Goal: Transaction & Acquisition: Purchase product/service

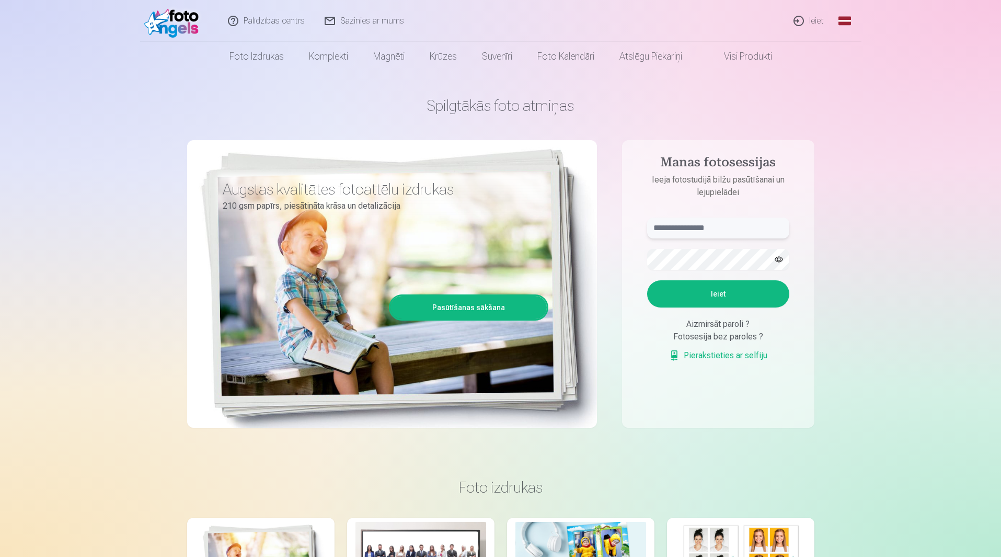
click at [671, 226] on input "text" at bounding box center [718, 227] width 142 height 21
type input "**********"
click at [647, 280] on button "Ieiet" at bounding box center [718, 293] width 142 height 27
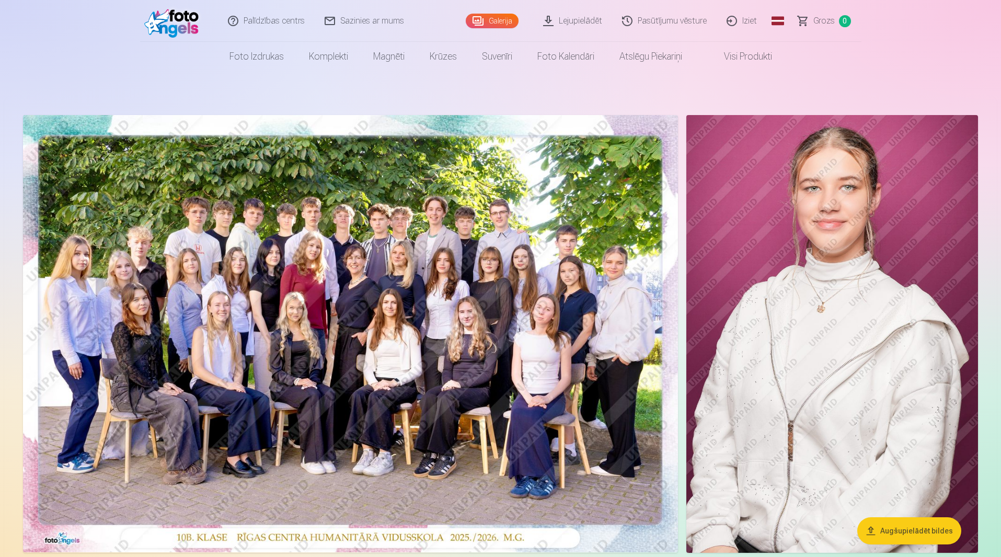
click at [423, 256] on img at bounding box center [350, 333] width 655 height 437
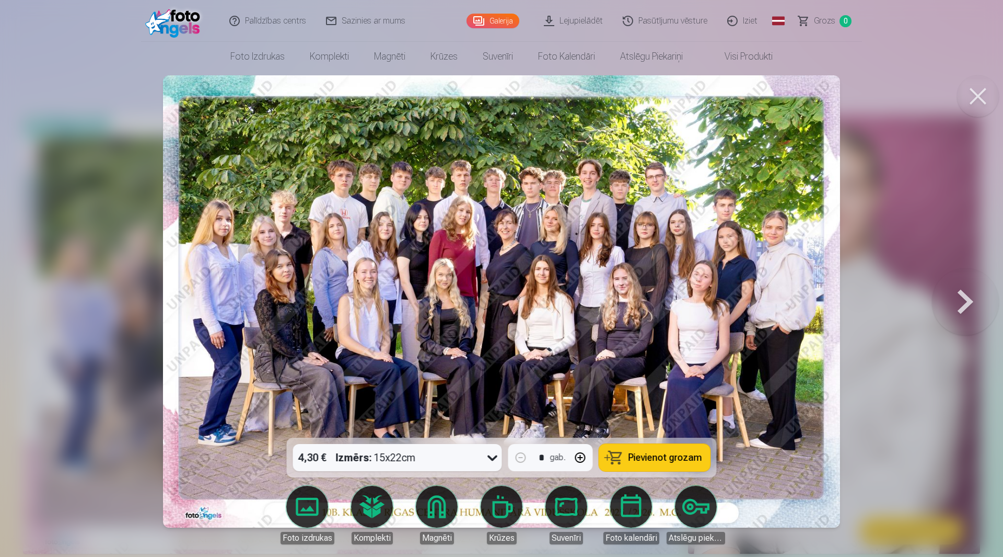
click at [659, 453] on span "Pievienot grozam" at bounding box center [666, 457] width 74 height 9
click at [968, 296] on button at bounding box center [965, 301] width 67 height 251
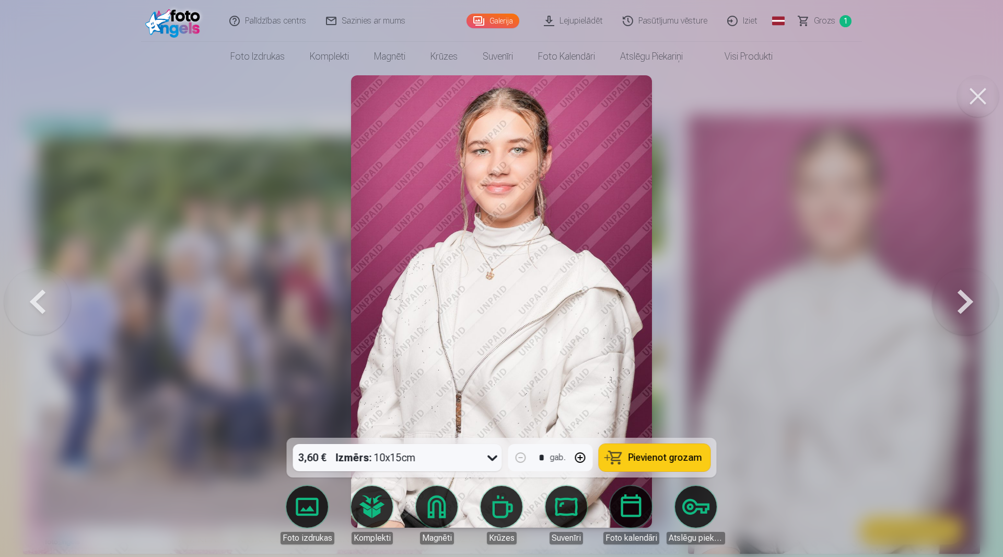
click at [967, 302] on button at bounding box center [965, 301] width 67 height 251
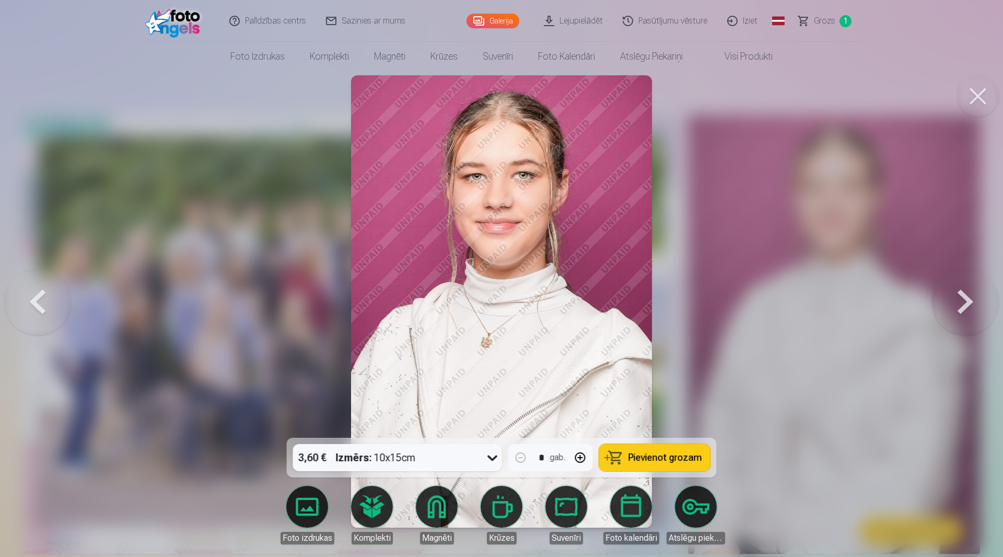
click at [967, 302] on button at bounding box center [965, 301] width 67 height 251
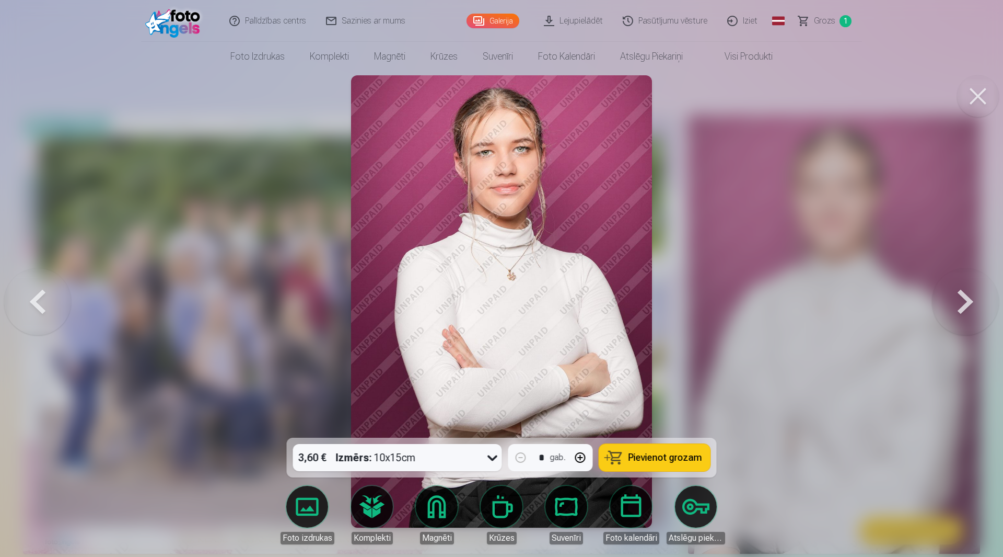
click at [967, 302] on button at bounding box center [965, 301] width 67 height 251
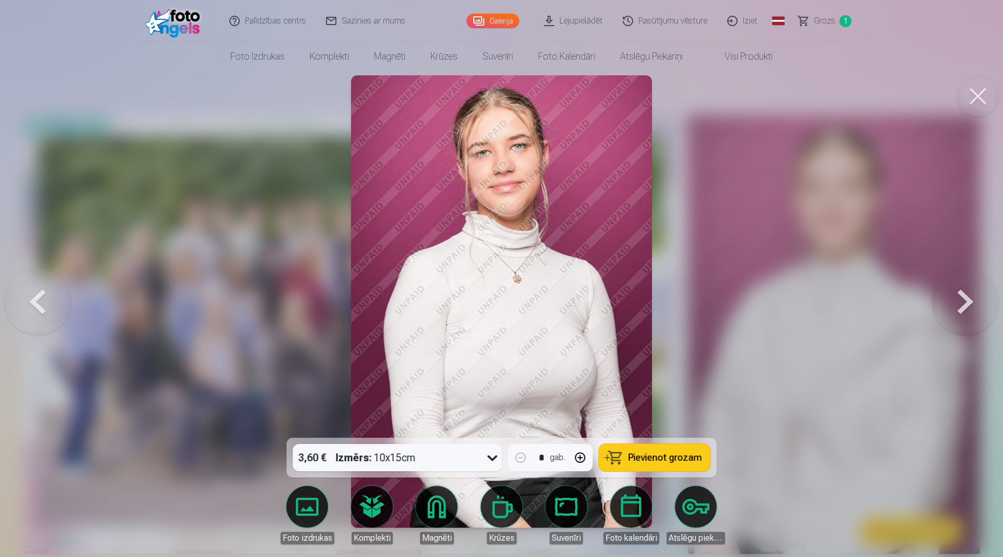
click at [967, 302] on button at bounding box center [965, 301] width 67 height 251
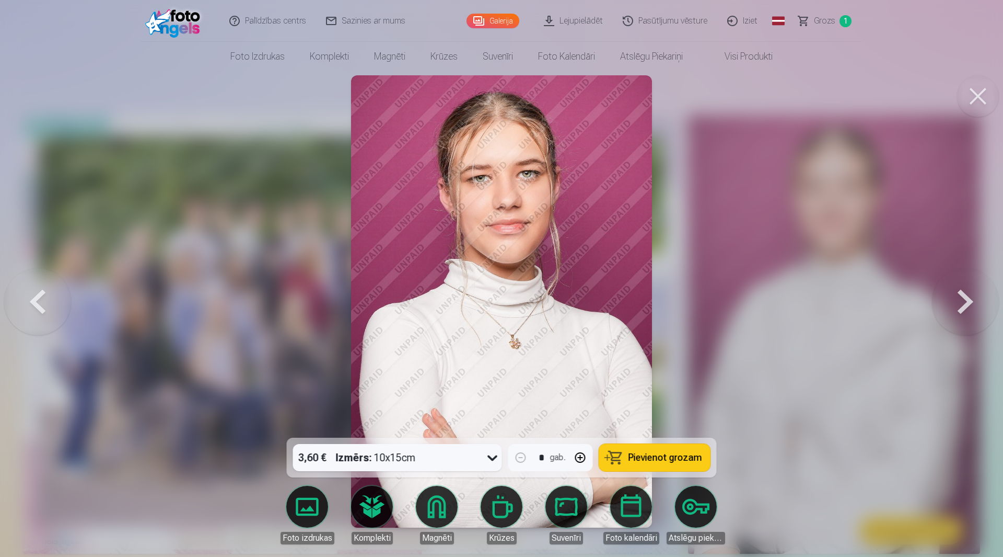
click at [967, 302] on button at bounding box center [965, 301] width 67 height 251
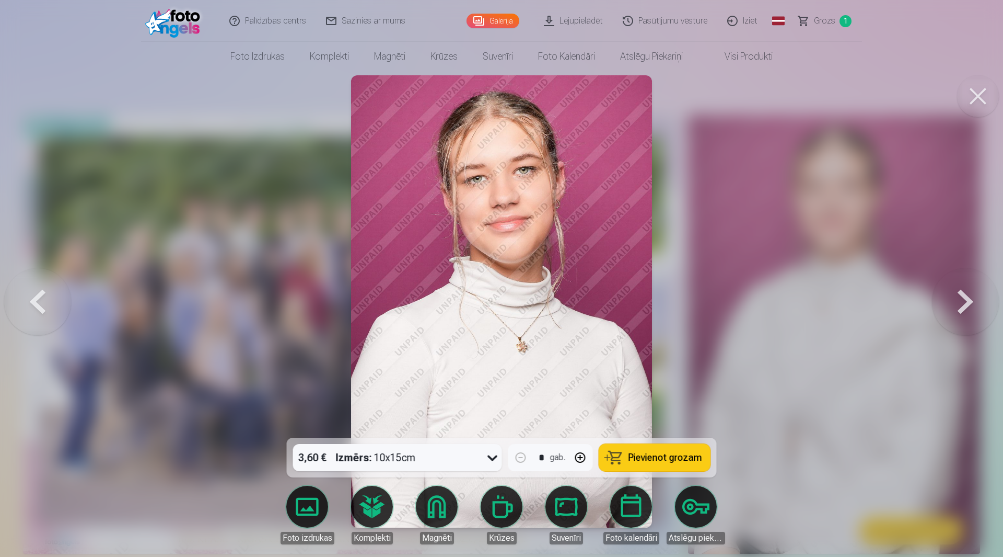
click at [967, 302] on button at bounding box center [965, 301] width 67 height 251
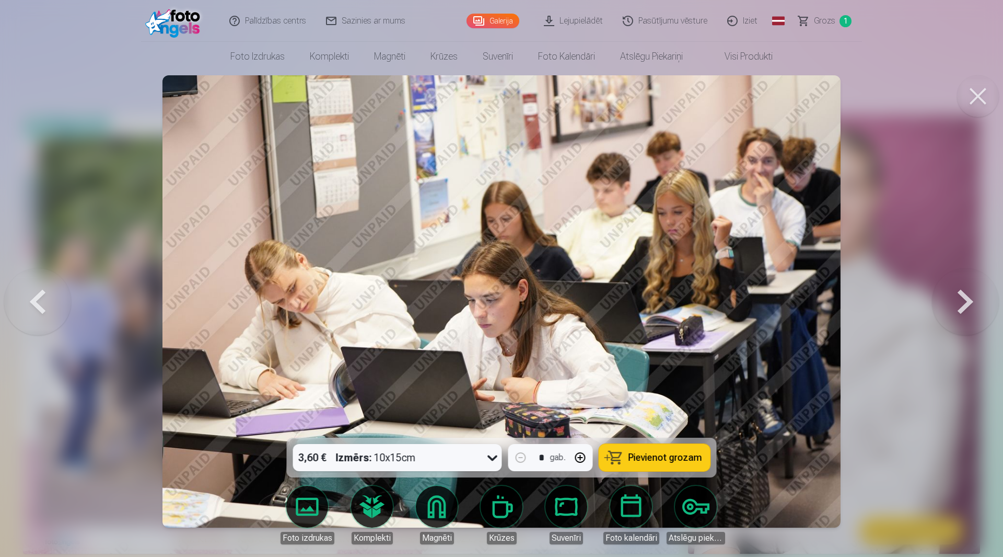
click at [38, 299] on button at bounding box center [37, 301] width 67 height 251
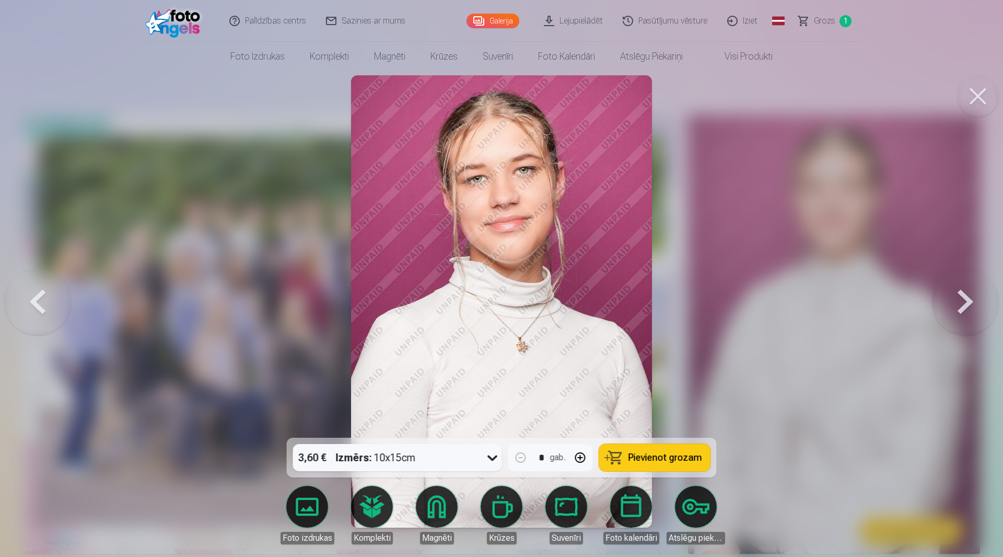
click at [38, 299] on button at bounding box center [37, 301] width 67 height 251
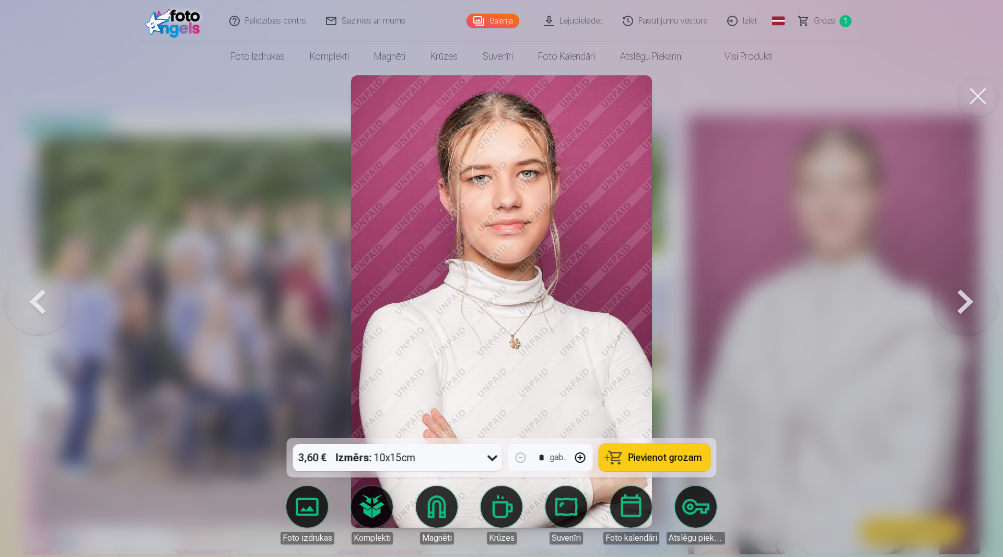
click at [38, 299] on button at bounding box center [37, 301] width 67 height 251
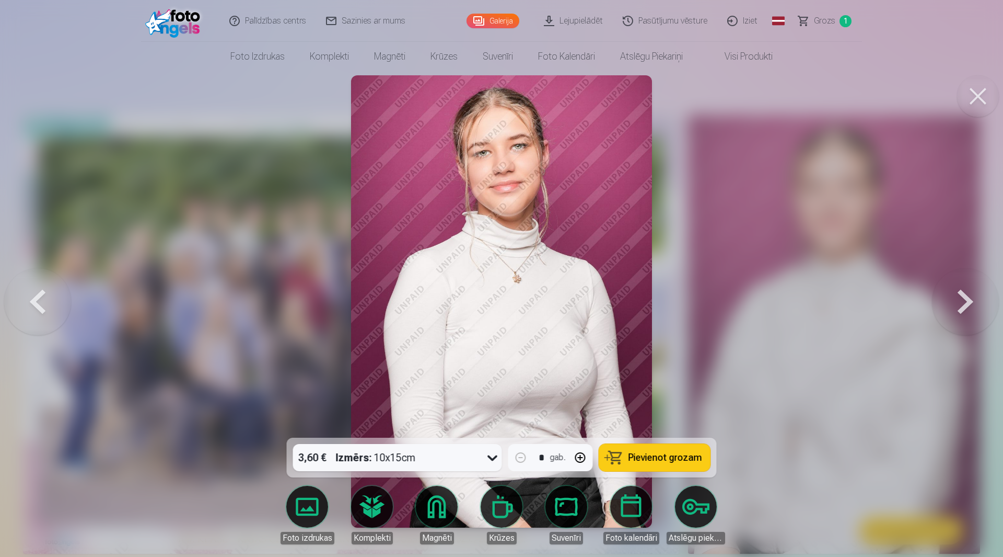
click at [38, 299] on button at bounding box center [37, 301] width 67 height 251
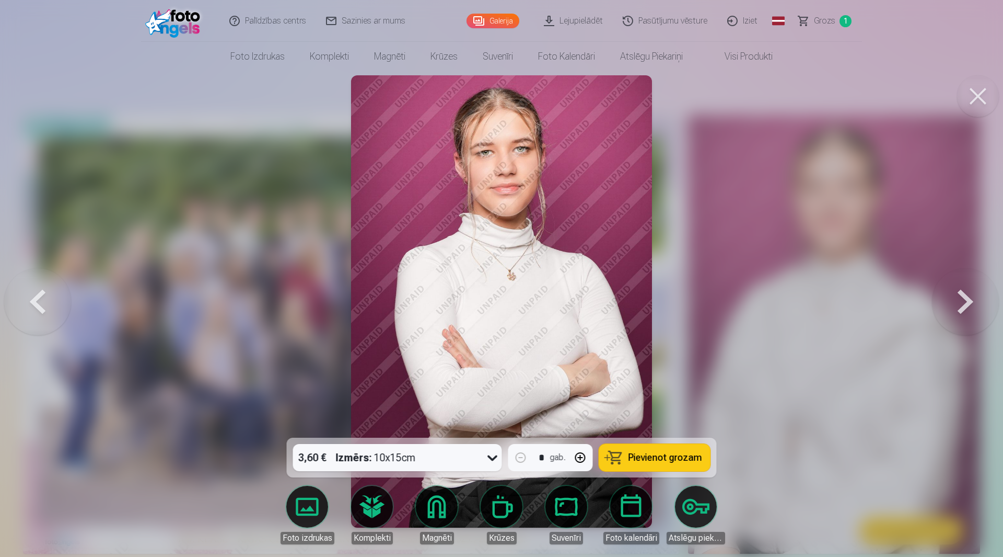
click at [961, 303] on button at bounding box center [965, 301] width 67 height 251
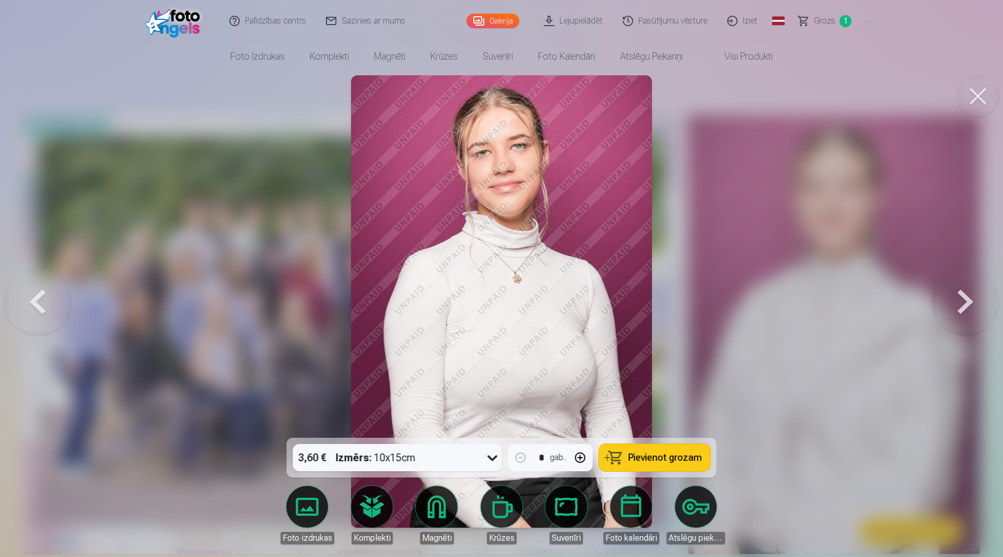
click at [961, 303] on button at bounding box center [965, 301] width 67 height 251
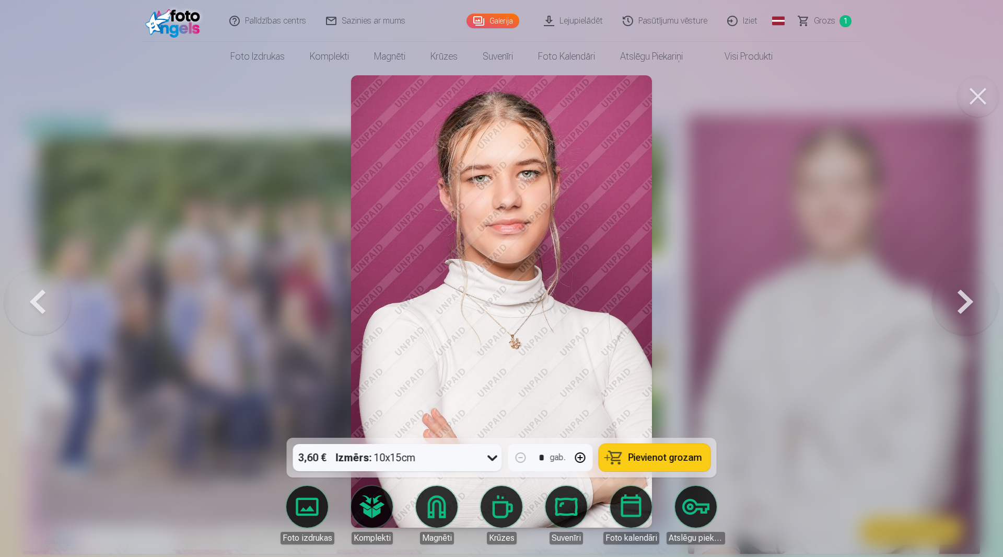
click at [961, 303] on button at bounding box center [965, 301] width 67 height 251
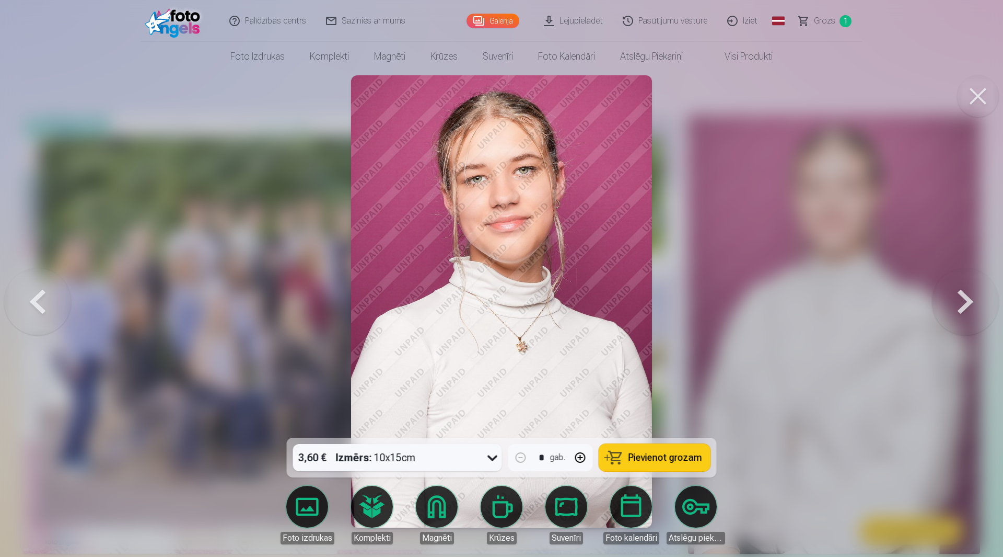
click at [34, 297] on button at bounding box center [37, 301] width 67 height 251
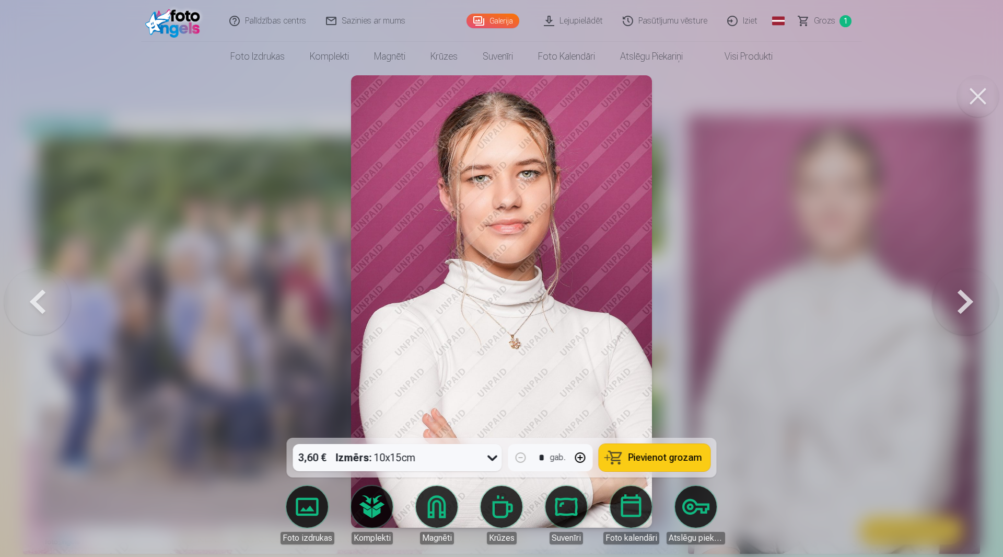
click at [34, 297] on button at bounding box center [37, 301] width 67 height 251
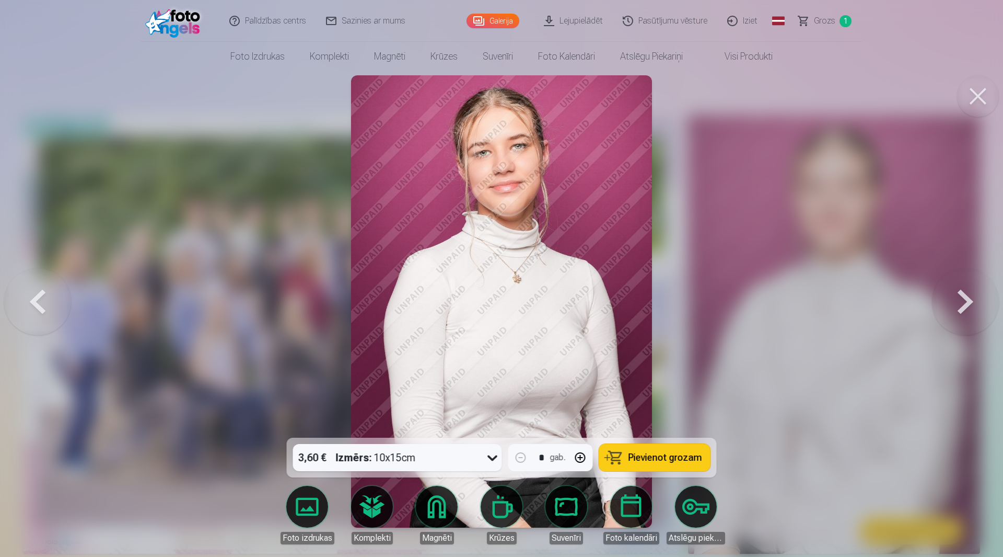
click at [34, 297] on button at bounding box center [37, 301] width 67 height 251
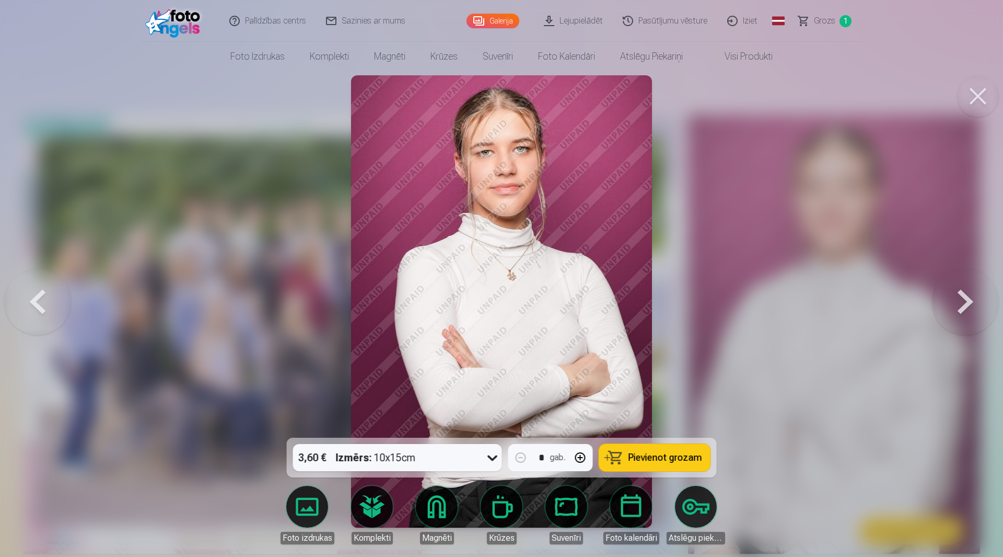
click at [41, 296] on button at bounding box center [37, 301] width 67 height 251
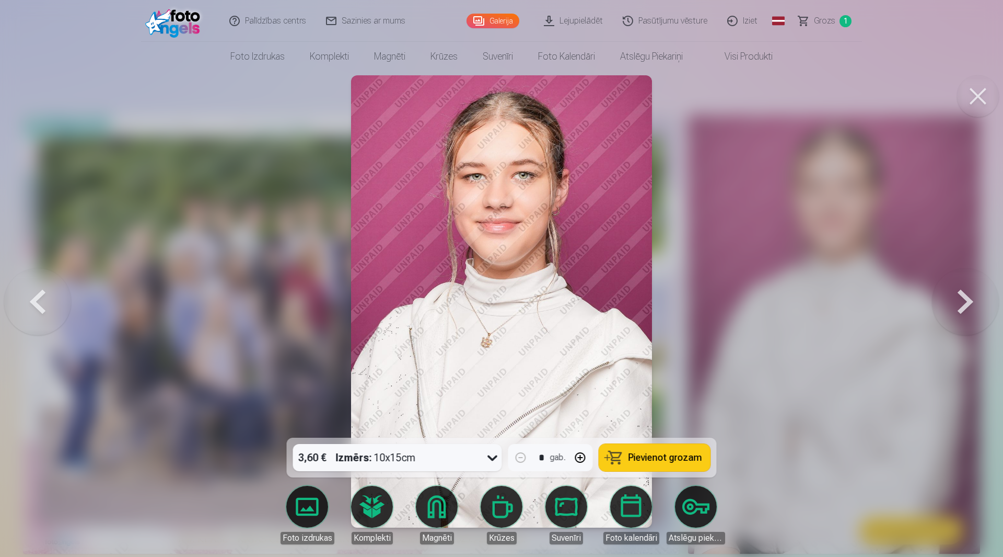
click at [41, 296] on button at bounding box center [37, 301] width 67 height 251
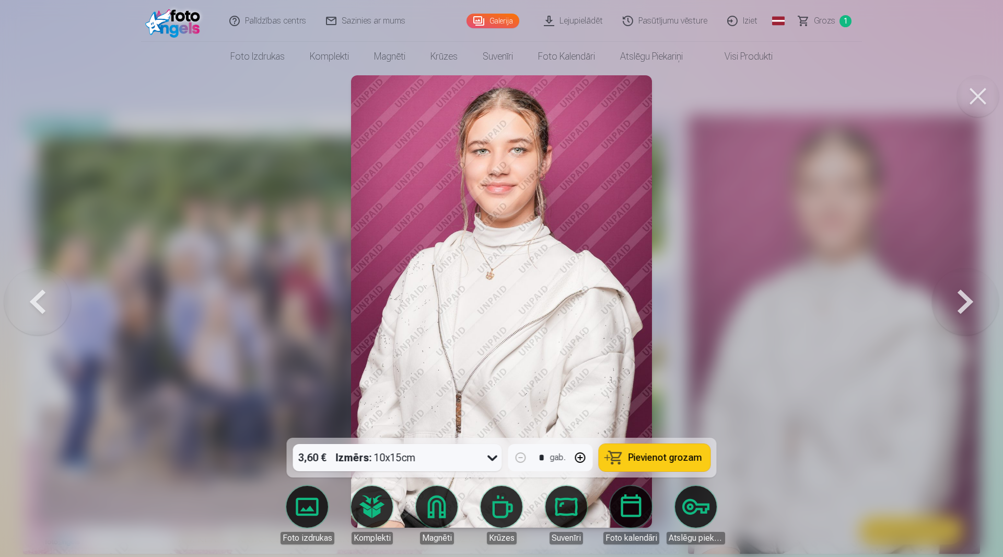
click at [41, 296] on button at bounding box center [37, 301] width 67 height 251
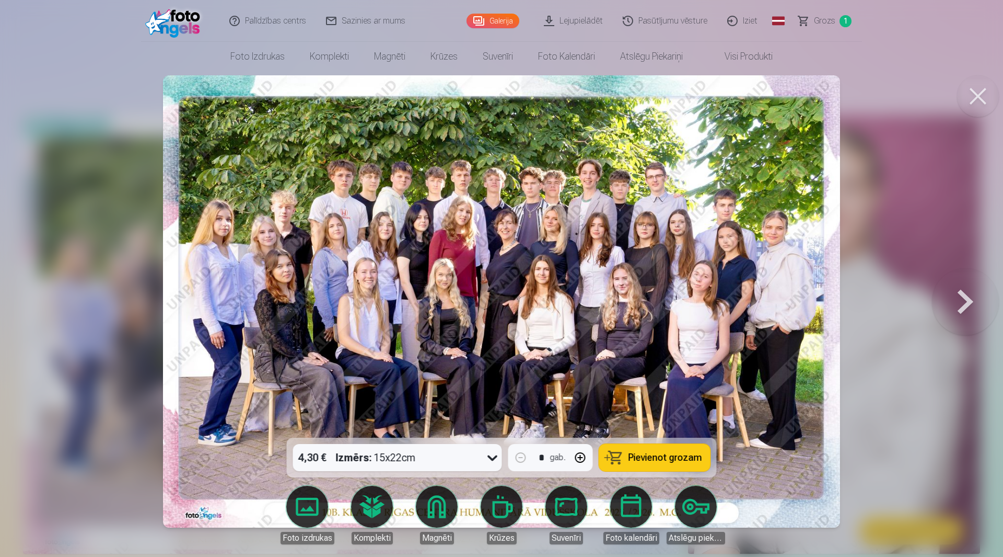
click at [960, 312] on button at bounding box center [965, 301] width 67 height 251
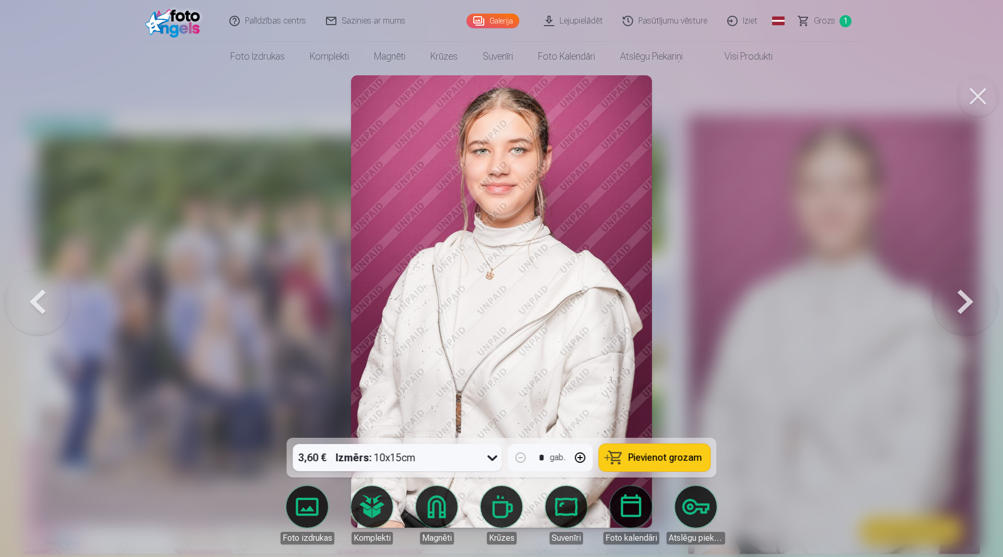
click at [960, 312] on button at bounding box center [965, 301] width 67 height 251
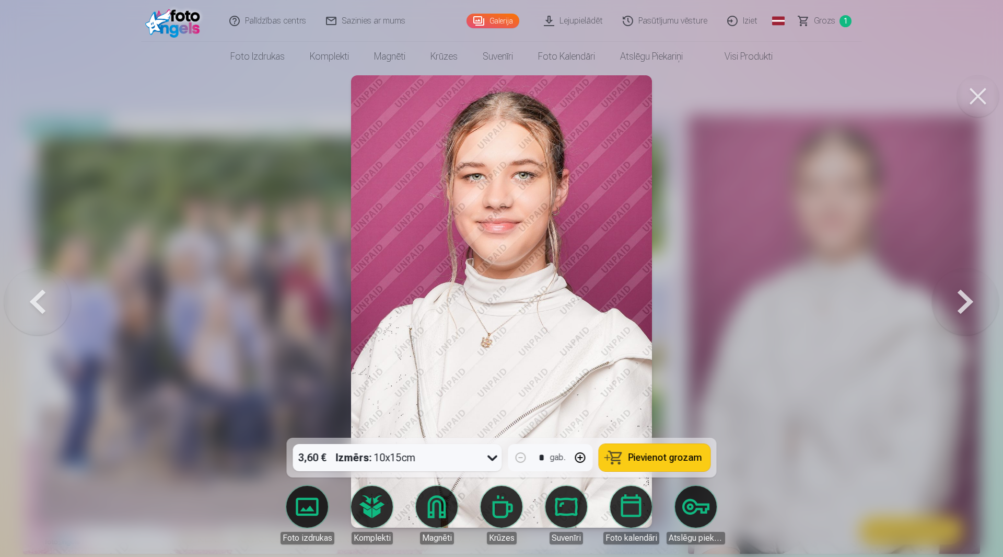
click at [960, 312] on button at bounding box center [965, 301] width 67 height 251
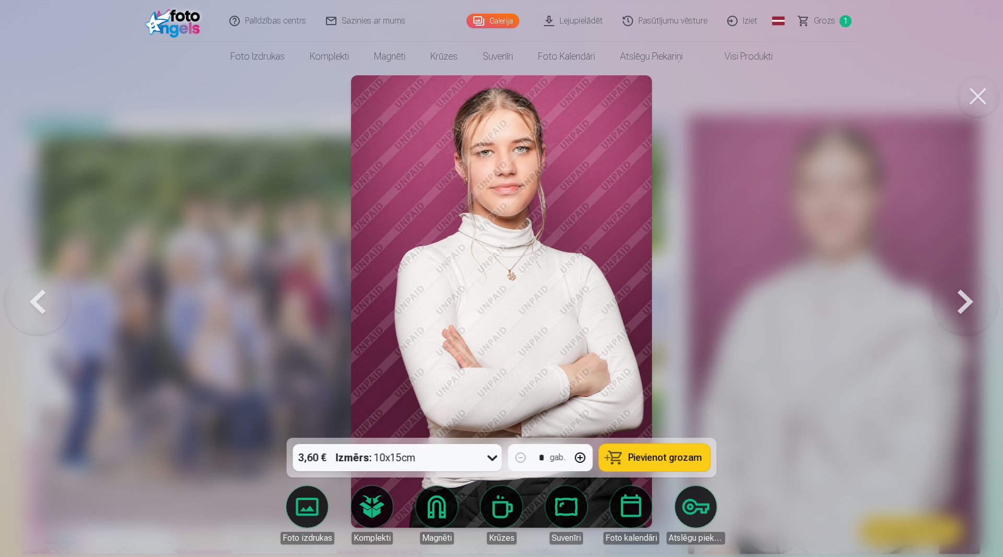
click at [960, 312] on button at bounding box center [965, 301] width 67 height 251
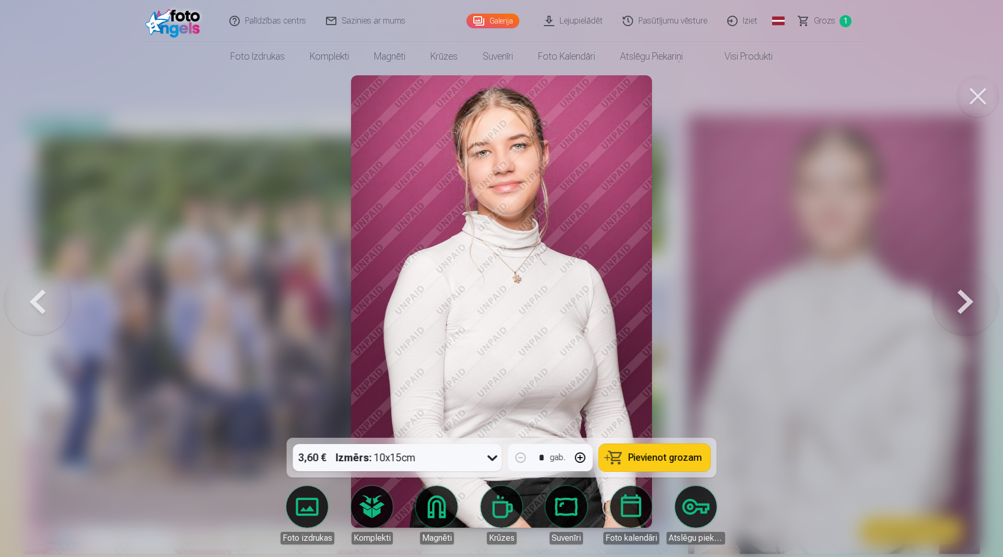
click at [960, 312] on button at bounding box center [965, 301] width 67 height 251
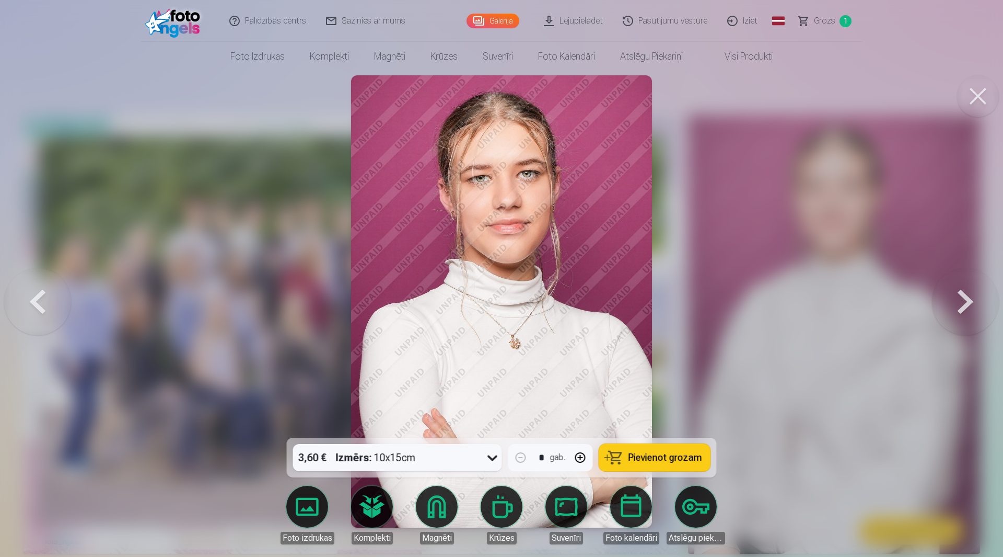
click at [960, 312] on button at bounding box center [965, 301] width 67 height 251
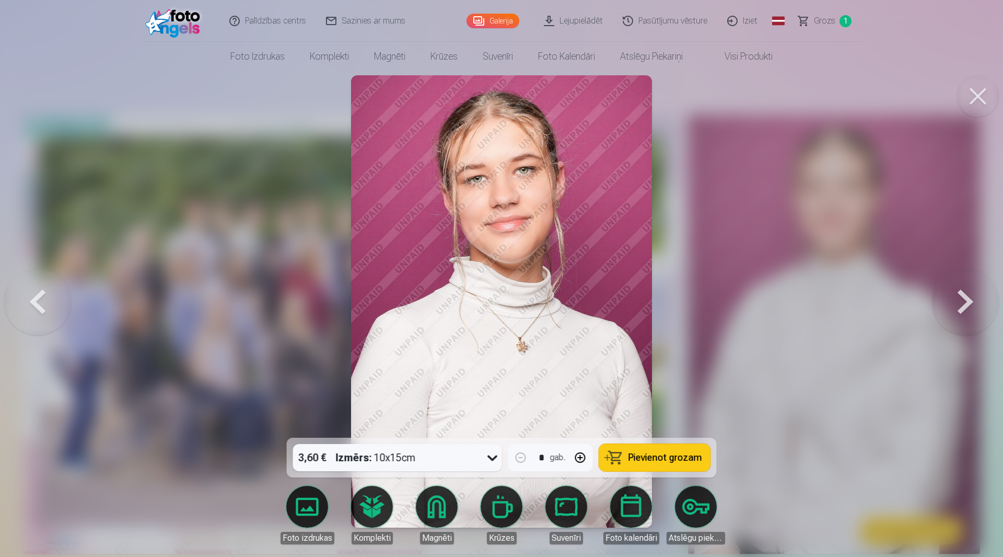
click at [960, 307] on button at bounding box center [965, 301] width 67 height 251
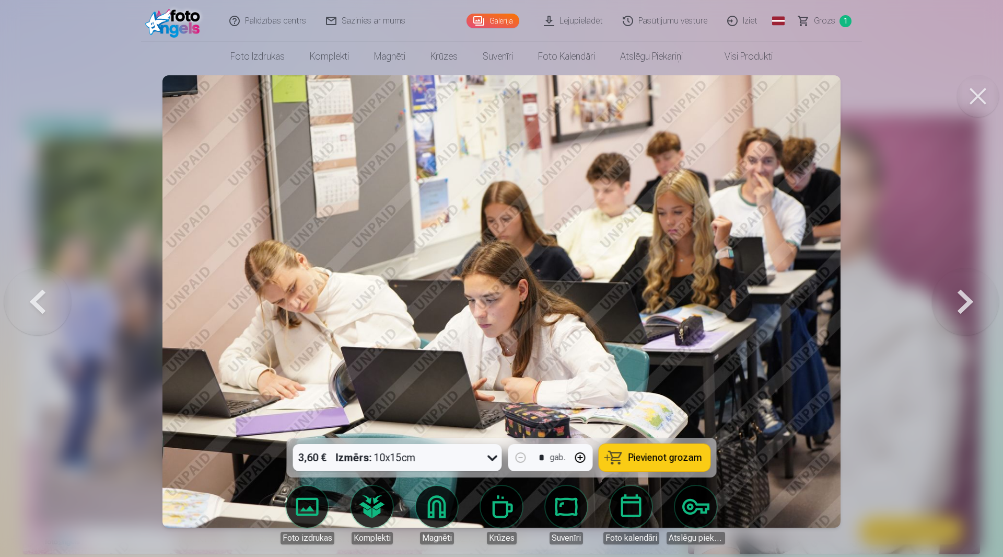
click at [38, 297] on button at bounding box center [37, 301] width 67 height 251
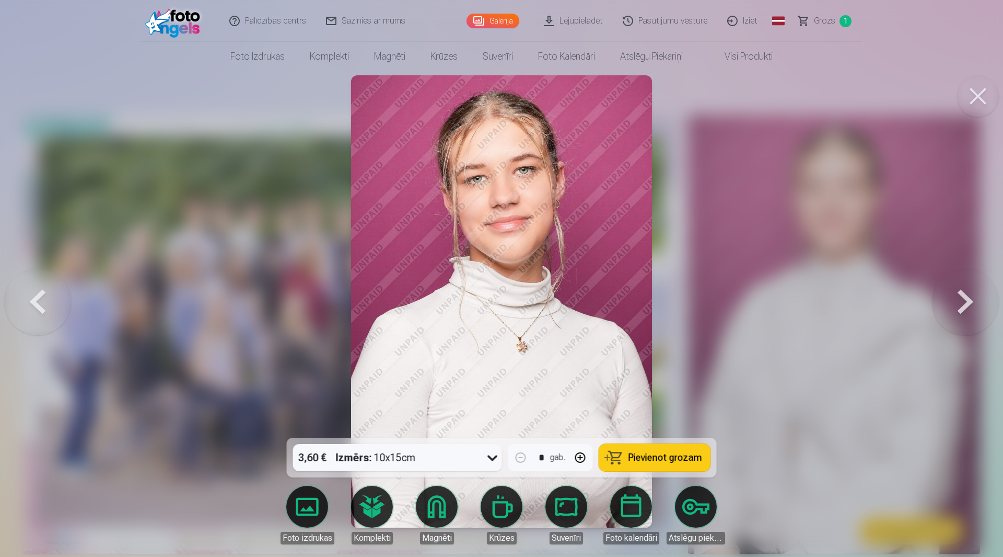
click at [38, 297] on button at bounding box center [37, 301] width 67 height 251
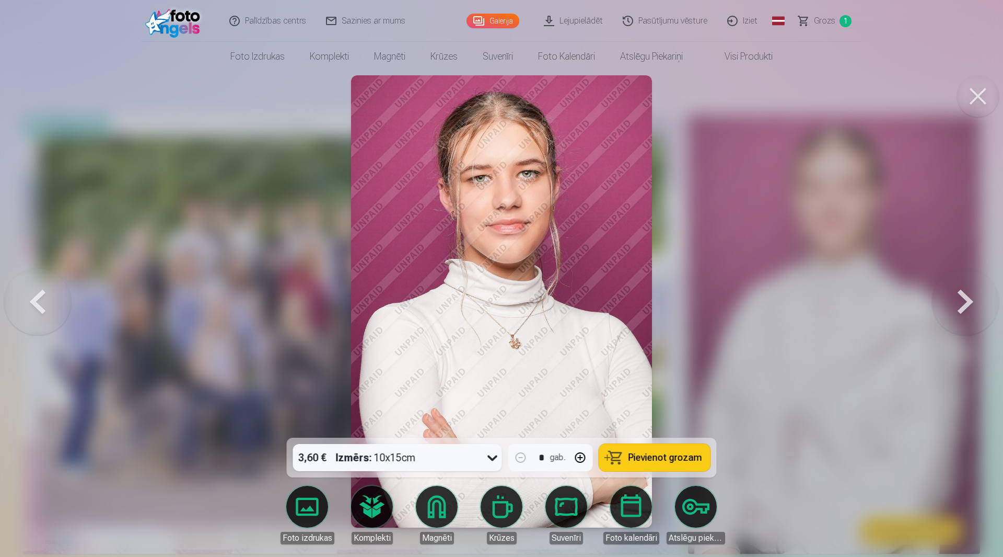
click at [38, 296] on button at bounding box center [37, 301] width 67 height 251
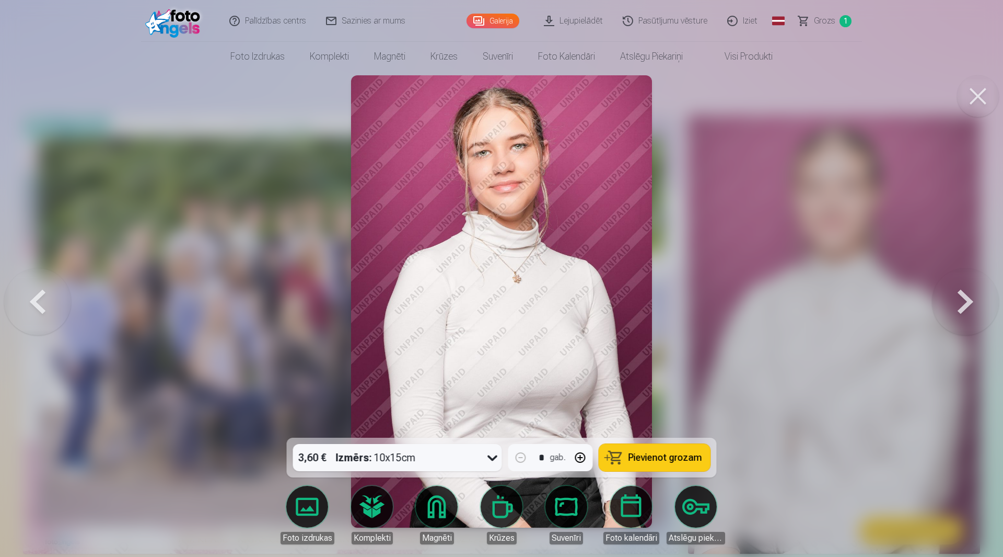
click at [38, 296] on button at bounding box center [37, 301] width 67 height 251
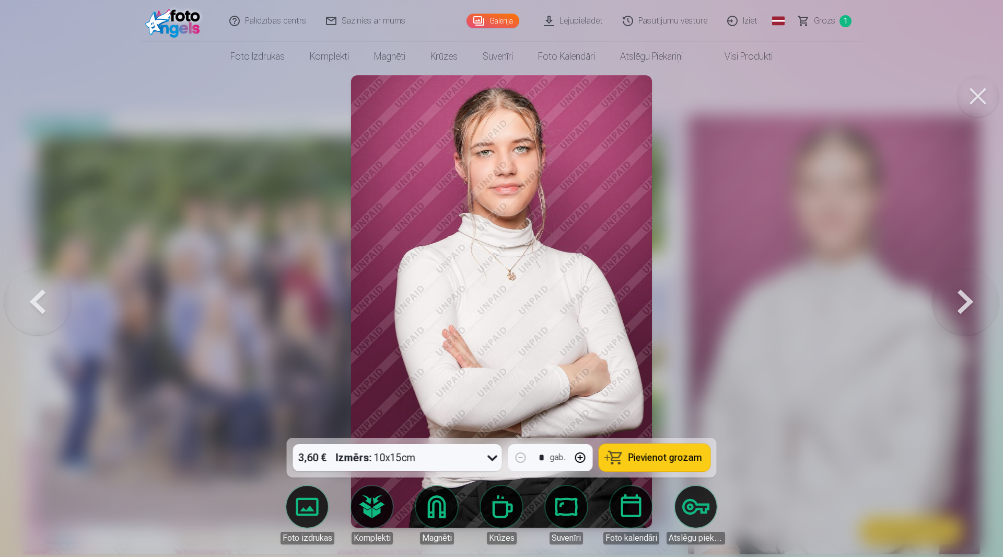
click at [642, 459] on span "Pievienot grozam" at bounding box center [666, 457] width 74 height 9
click at [967, 302] on button at bounding box center [965, 301] width 67 height 251
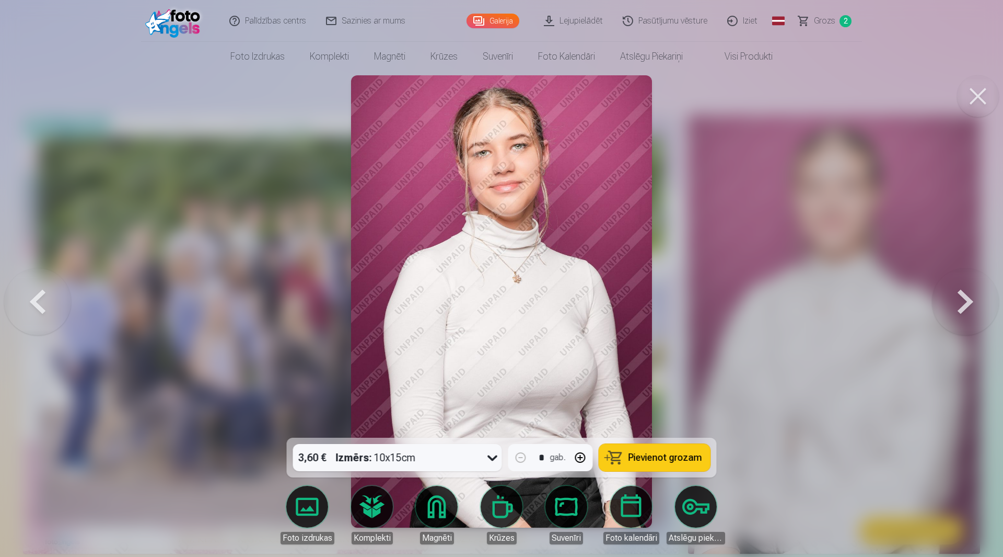
click at [967, 302] on button at bounding box center [965, 301] width 67 height 251
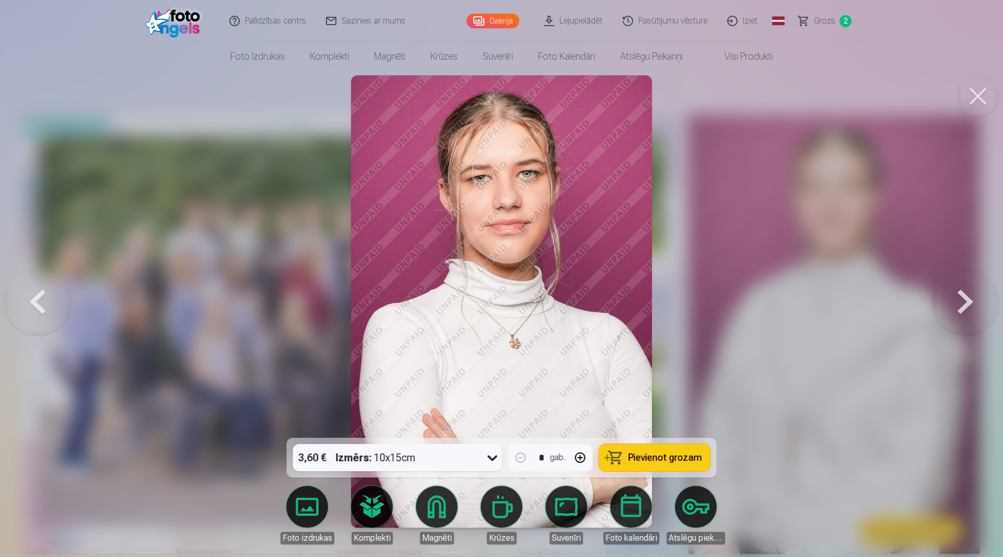
click at [967, 302] on button at bounding box center [965, 301] width 67 height 251
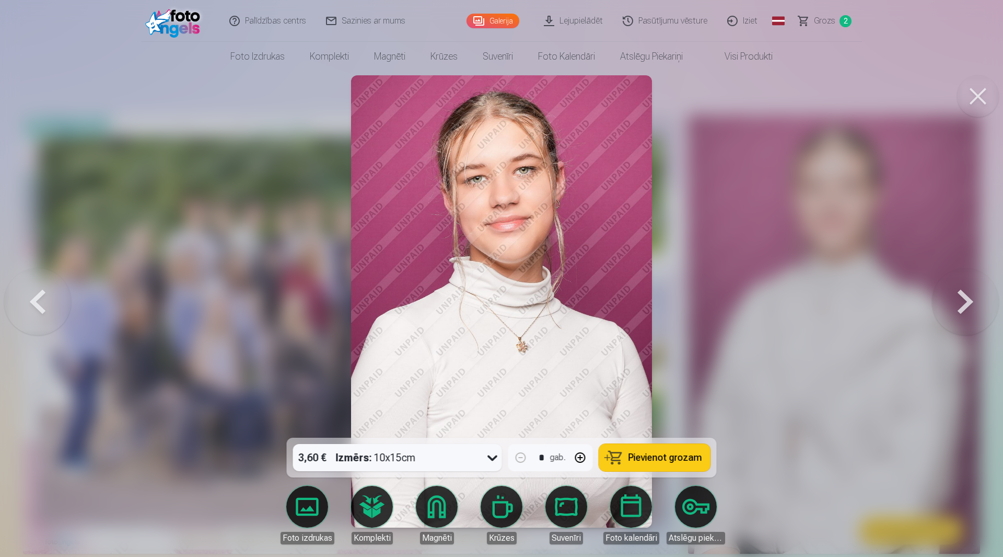
click at [967, 302] on button at bounding box center [965, 301] width 67 height 251
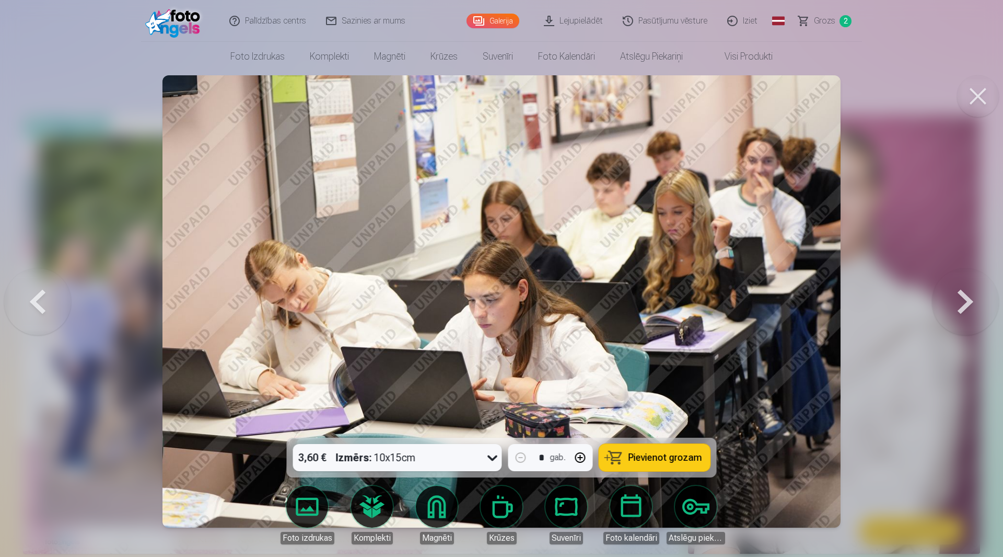
click at [967, 302] on button at bounding box center [965, 301] width 67 height 251
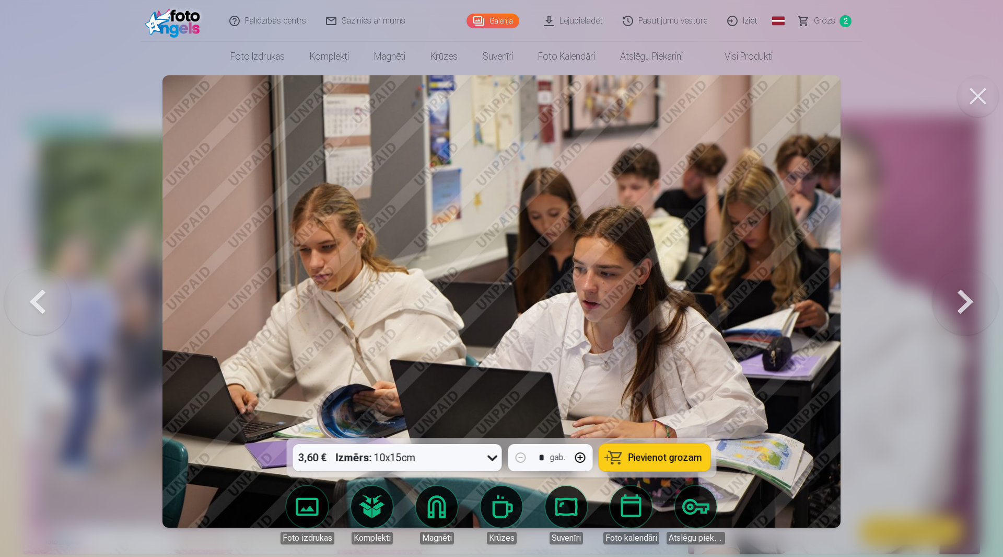
click at [966, 302] on button at bounding box center [965, 301] width 67 height 251
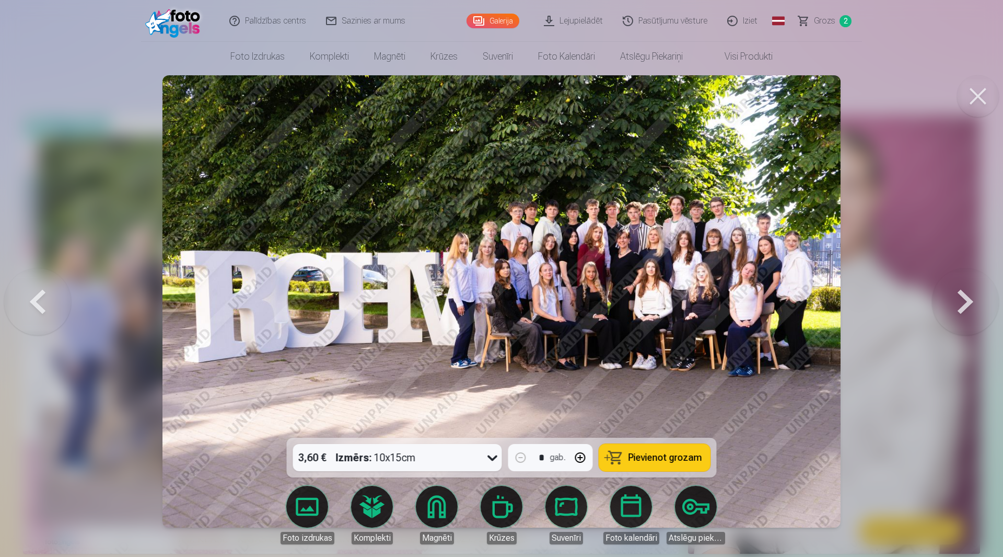
click at [966, 302] on button at bounding box center [965, 301] width 67 height 251
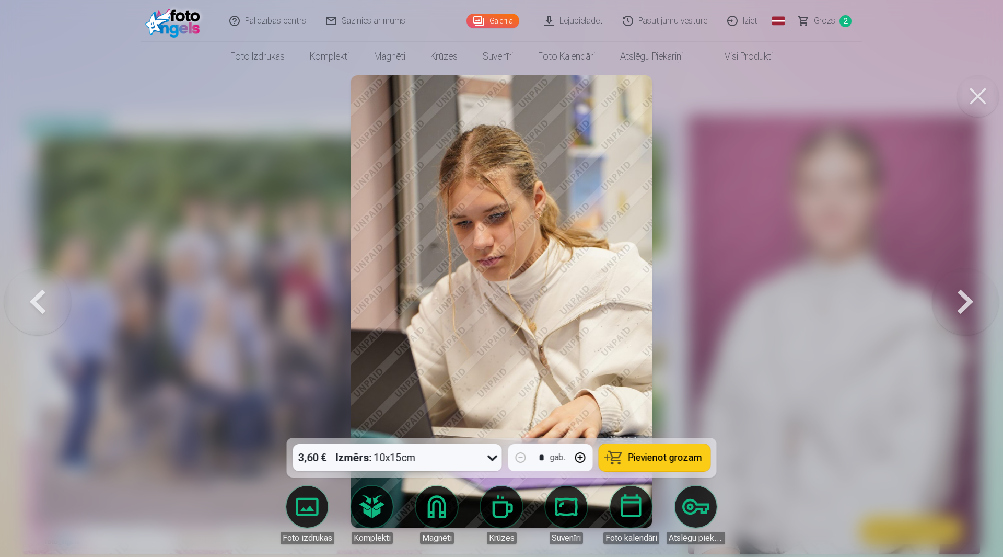
click at [966, 302] on button at bounding box center [965, 301] width 67 height 251
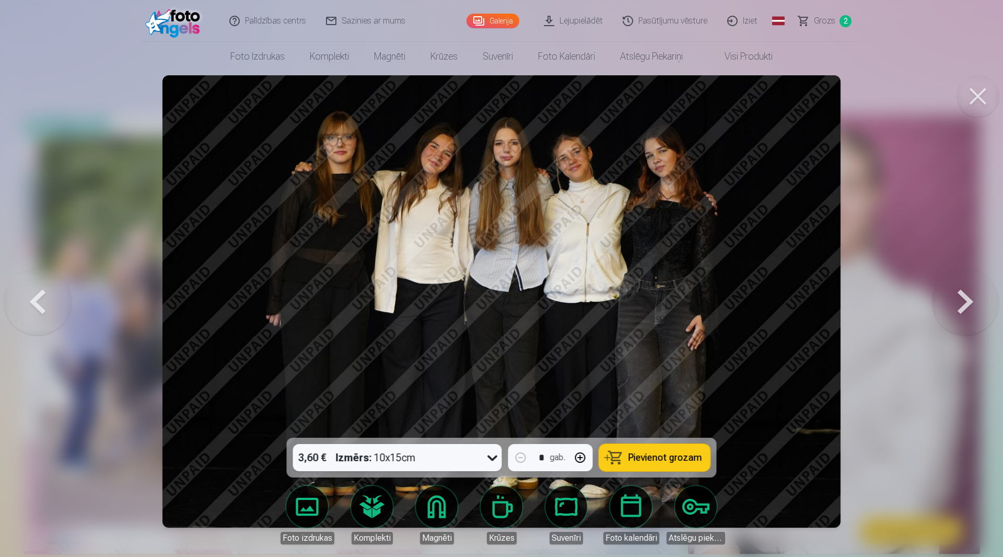
click at [965, 302] on button at bounding box center [965, 301] width 67 height 251
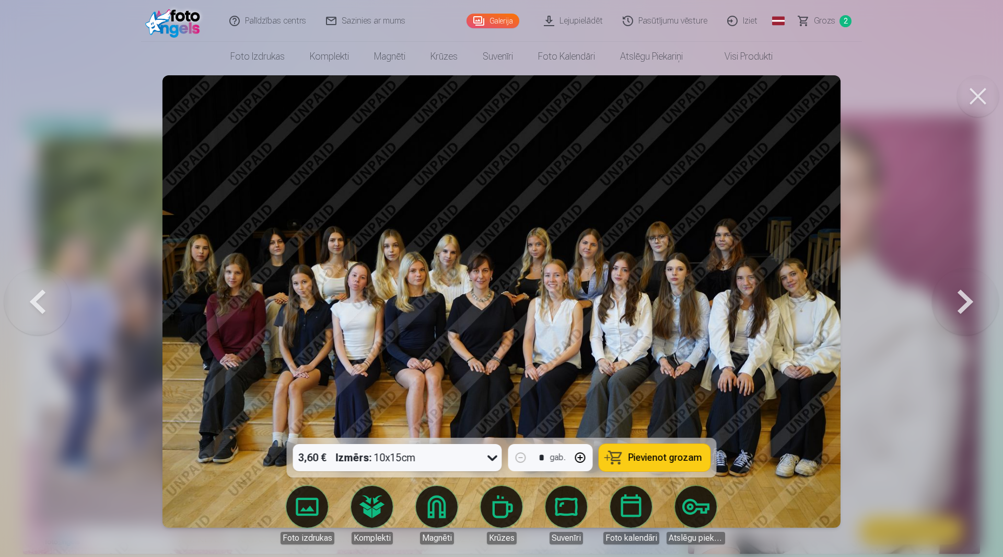
click at [965, 302] on button at bounding box center [965, 301] width 67 height 251
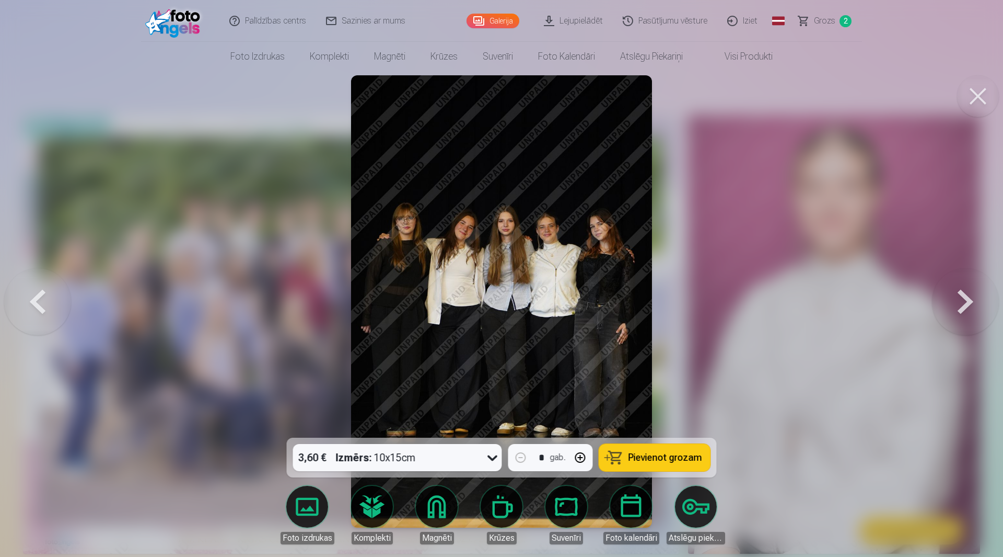
click at [641, 453] on span "Pievienot grozam" at bounding box center [666, 457] width 74 height 9
click at [968, 300] on button at bounding box center [965, 301] width 67 height 251
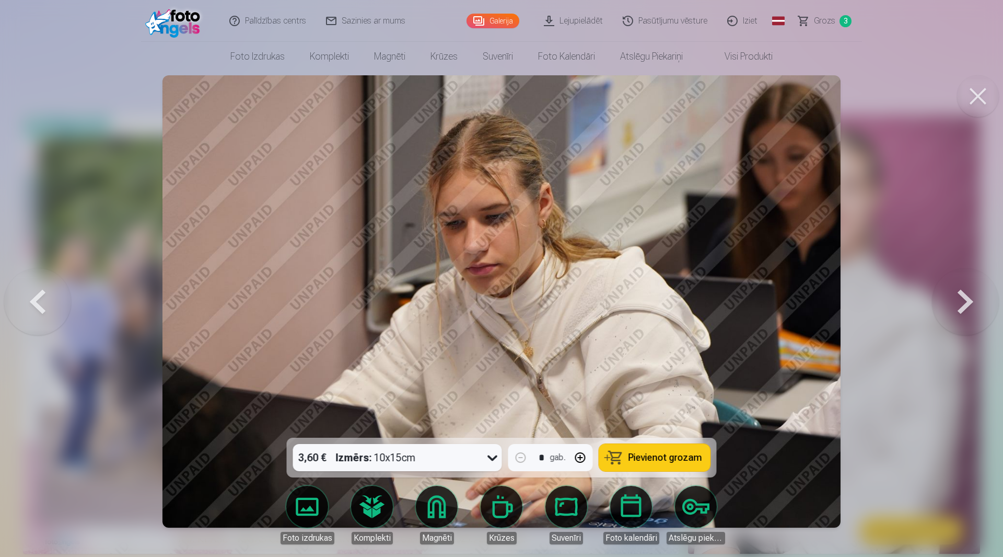
click at [969, 300] on button at bounding box center [965, 301] width 67 height 251
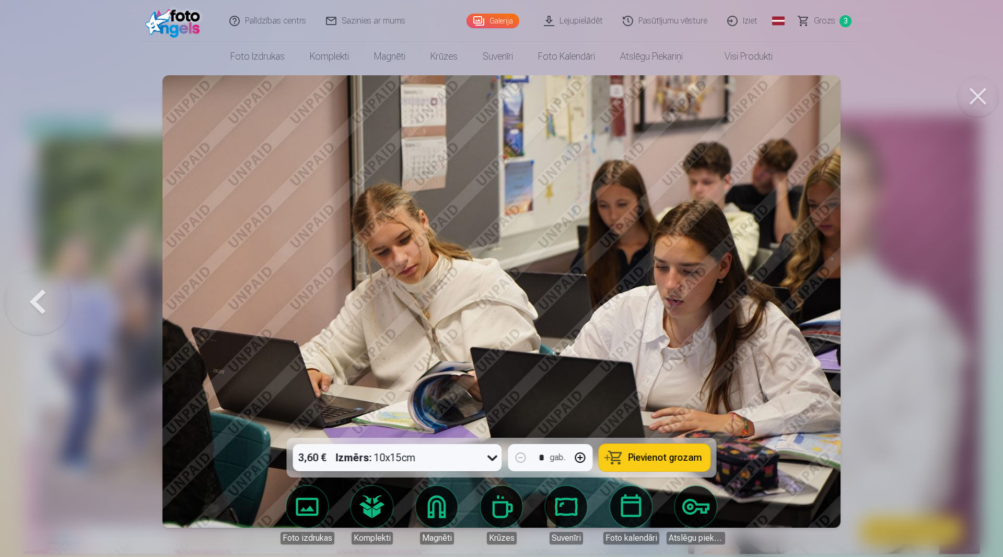
click at [969, 300] on div at bounding box center [501, 278] width 1003 height 557
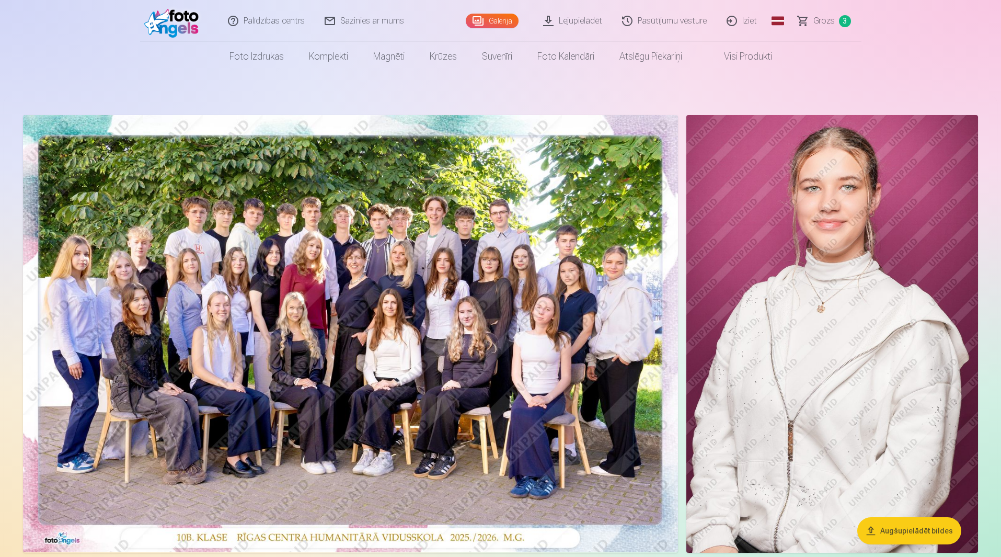
click at [821, 20] on span "Grozs" at bounding box center [823, 21] width 21 height 13
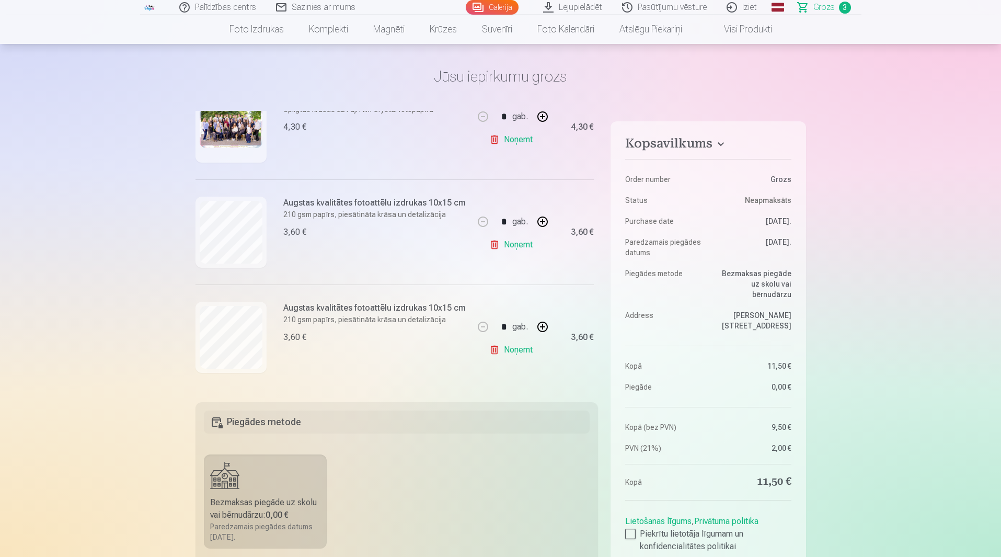
scroll to position [52, 0]
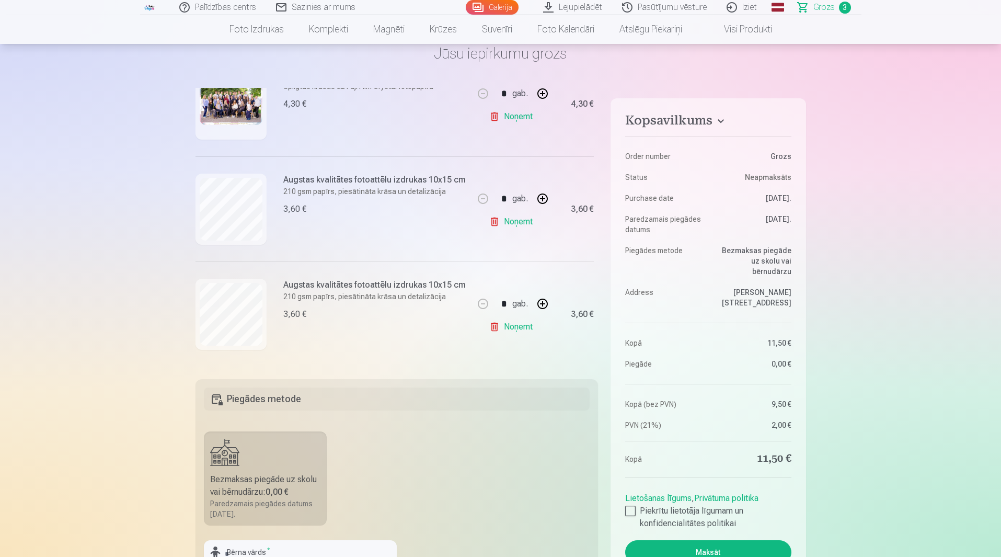
drag, startPoint x: 627, startPoint y: 499, endPoint x: 621, endPoint y: 498, distance: 5.8
click at [628, 505] on div at bounding box center [630, 510] width 10 height 10
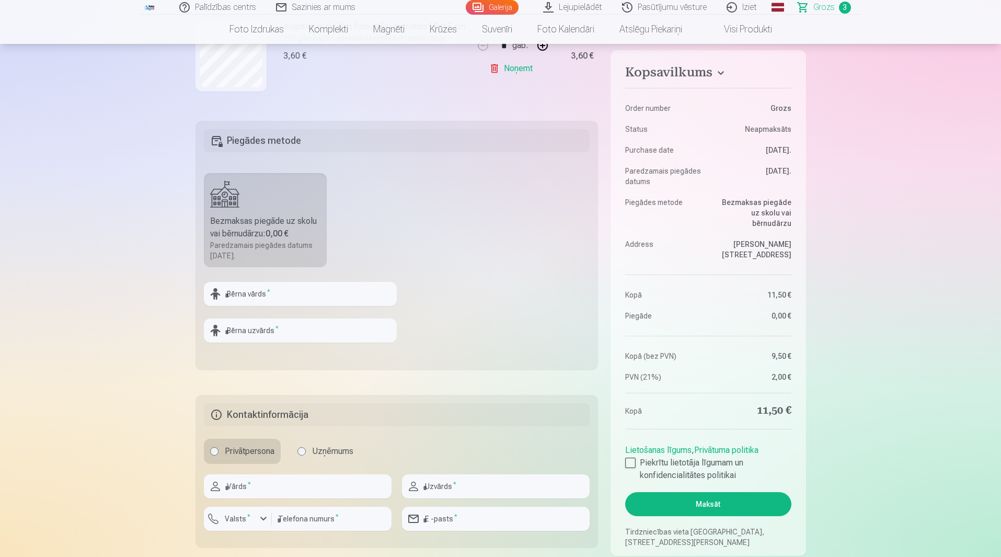
scroll to position [366, 0]
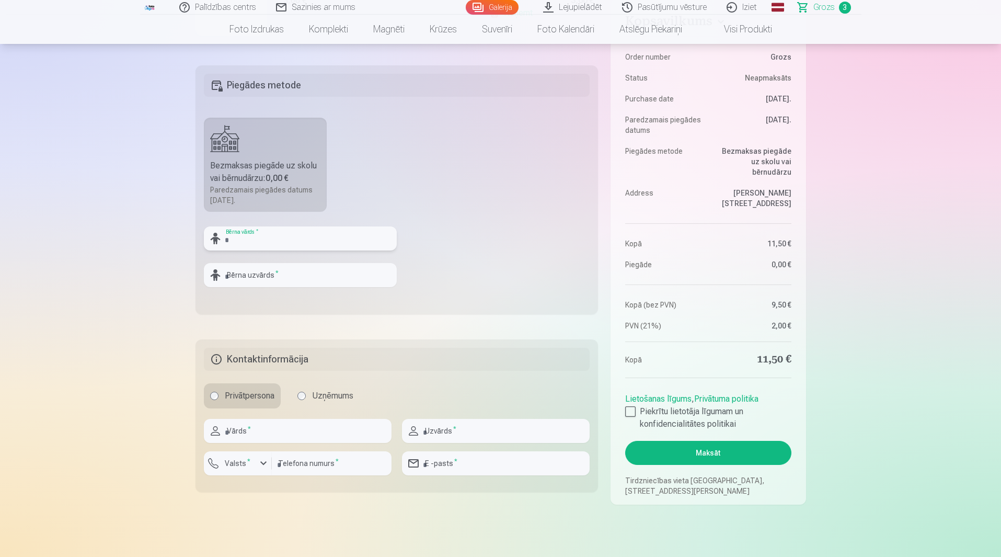
click at [232, 239] on input "text" at bounding box center [300, 238] width 193 height 24
type input "*********"
click at [232, 278] on input "text" at bounding box center [300, 275] width 193 height 24
type input "*******"
click at [221, 429] on div "Vārds *" at bounding box center [298, 431] width 188 height 24
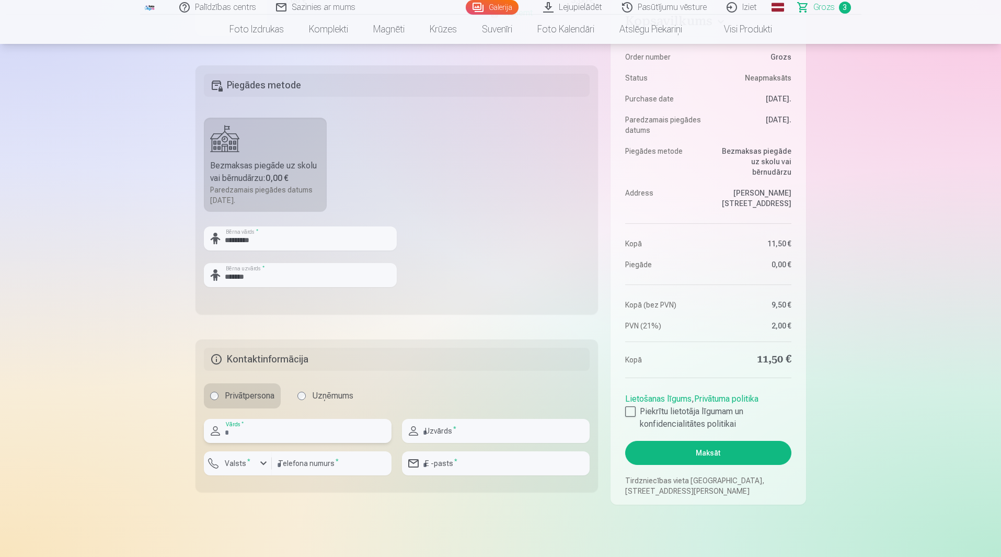
click at [226, 430] on input "text" at bounding box center [298, 431] width 188 height 24
type input "*****"
click at [434, 430] on input "text" at bounding box center [496, 431] width 188 height 24
type input "*******"
click at [263, 462] on div "button" at bounding box center [263, 463] width 13 height 13
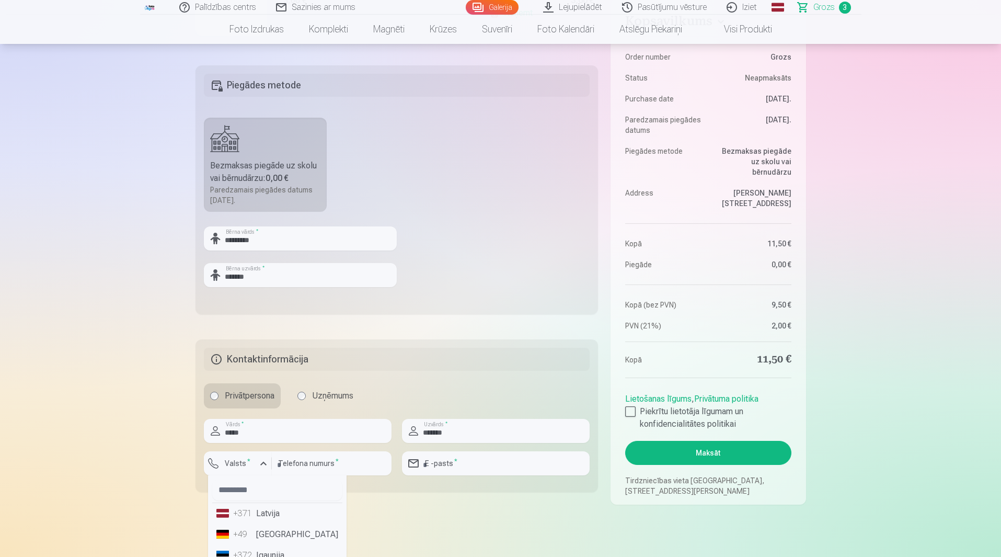
click at [253, 513] on div "+371" at bounding box center [243, 513] width 21 height 13
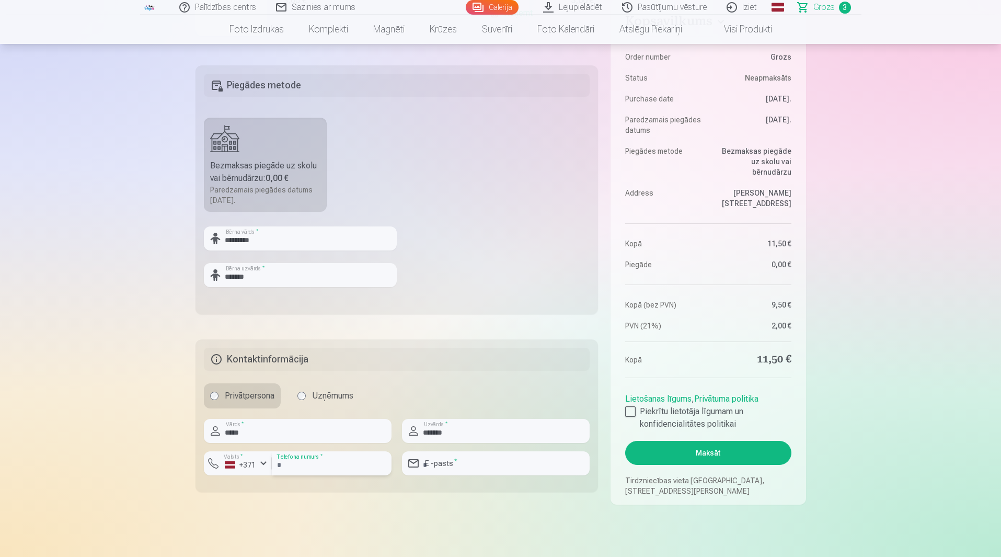
click at [294, 464] on input "number" at bounding box center [332, 463] width 120 height 24
type input "********"
click at [446, 466] on input "email" at bounding box center [496, 463] width 188 height 24
type input "**********"
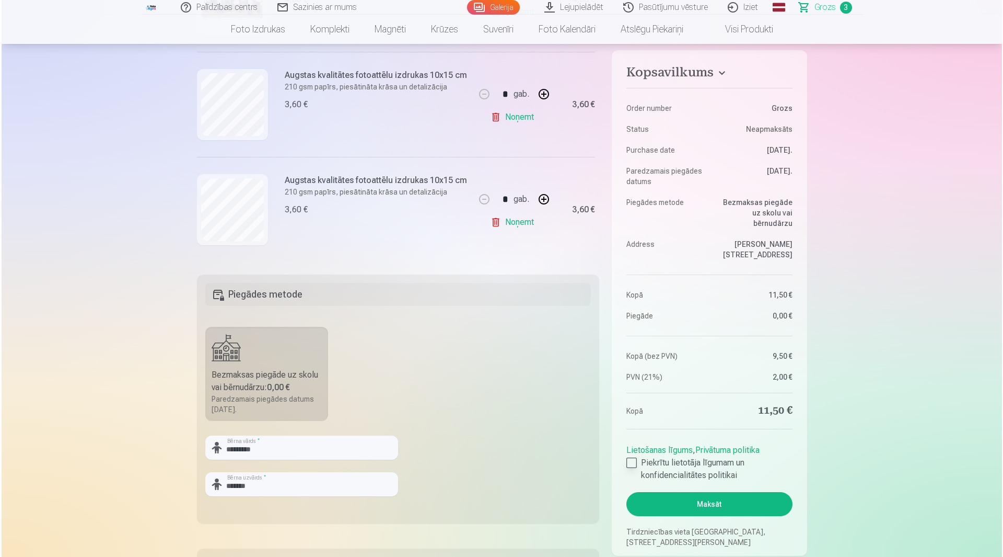
scroll to position [209, 0]
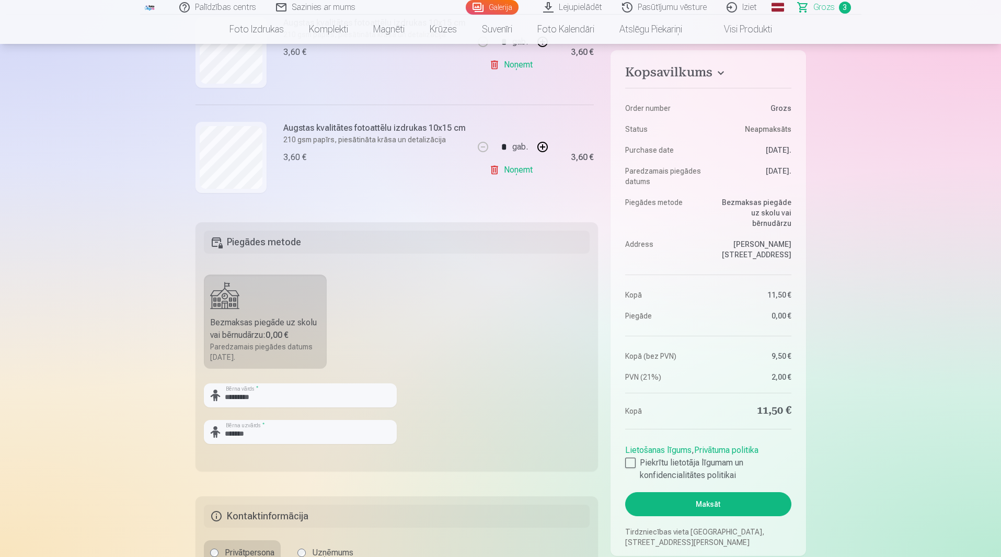
click at [704, 492] on button "Maksāt" at bounding box center [708, 504] width 166 height 24
